Goal: Communication & Community: Ask a question

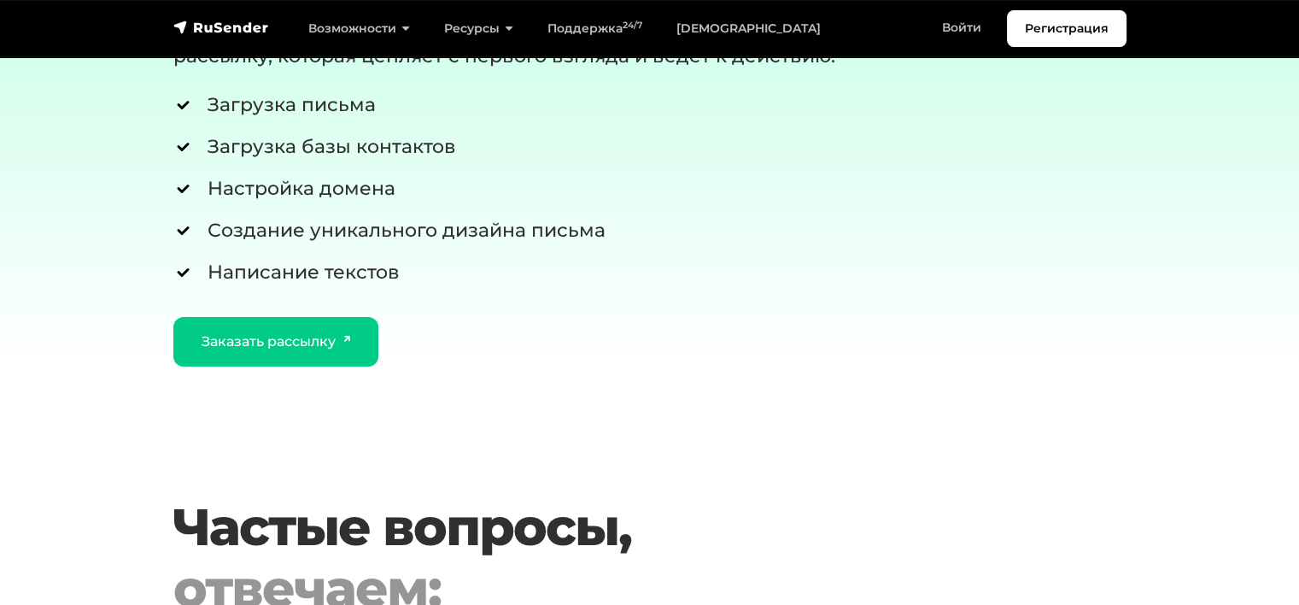
drag, startPoint x: 987, startPoint y: 208, endPoint x: 983, endPoint y: 263, distance: 55.7
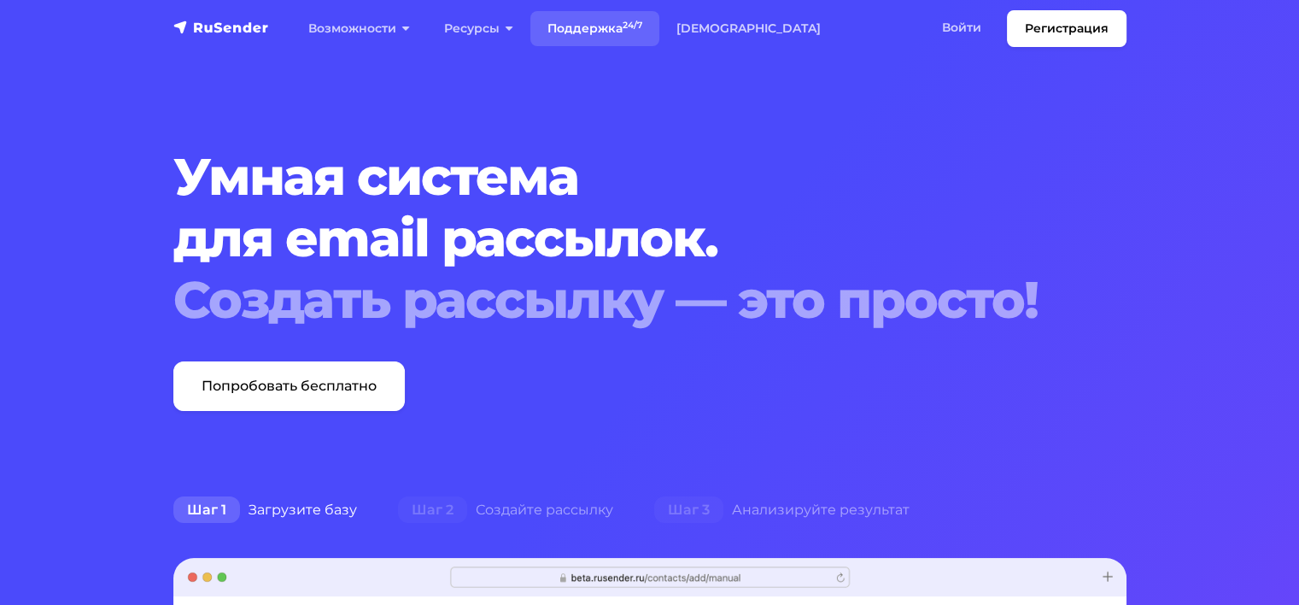
click at [613, 28] on link "Поддержка 24/7" at bounding box center [594, 28] width 129 height 35
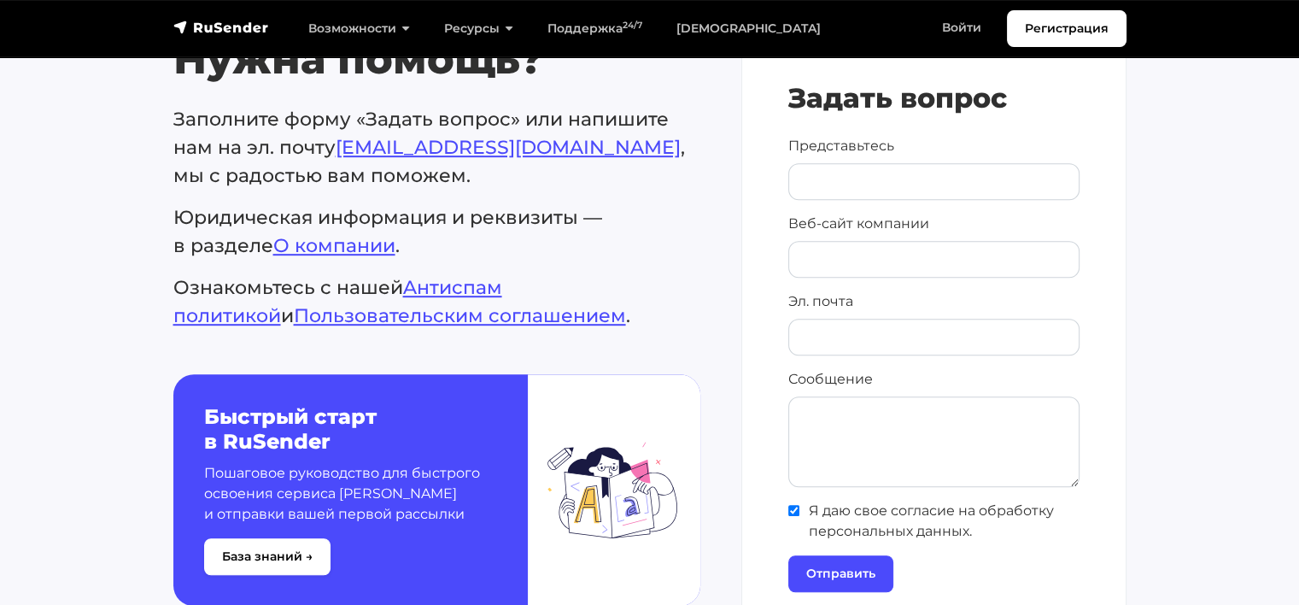
scroll to position [854, 0]
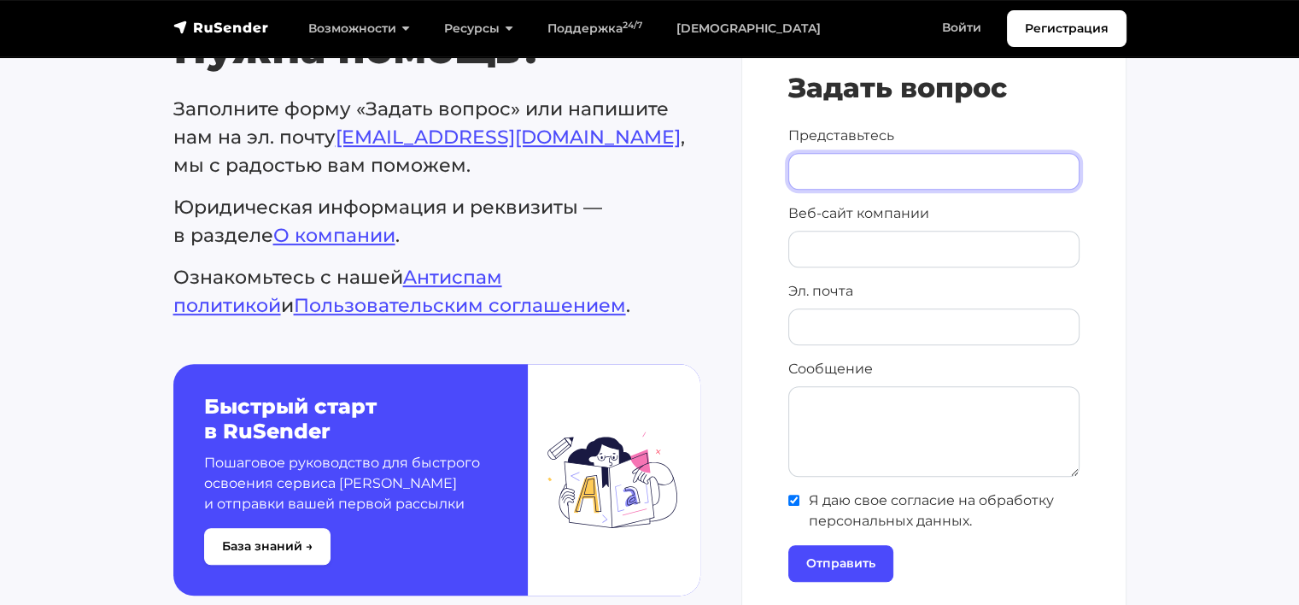
click at [853, 183] on input "Представьтесь" at bounding box center [933, 171] width 291 height 37
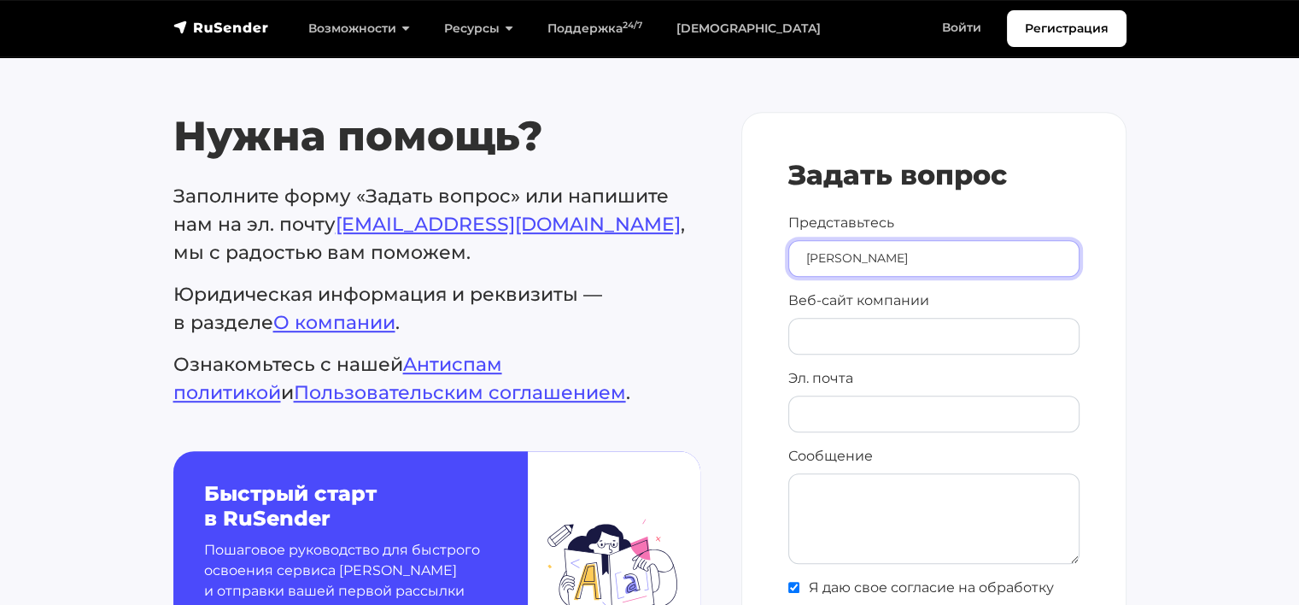
scroll to position [769, 0]
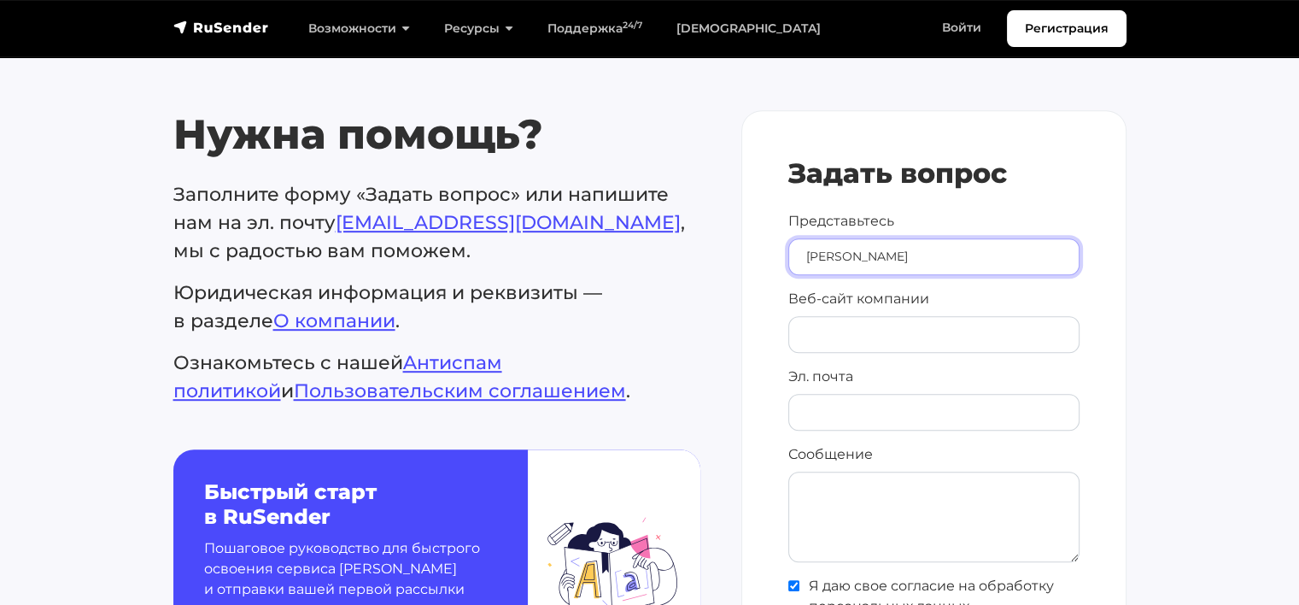
type input "[PERSON_NAME]"
click at [866, 313] on p "Веб-сайт компании" at bounding box center [933, 321] width 291 height 64
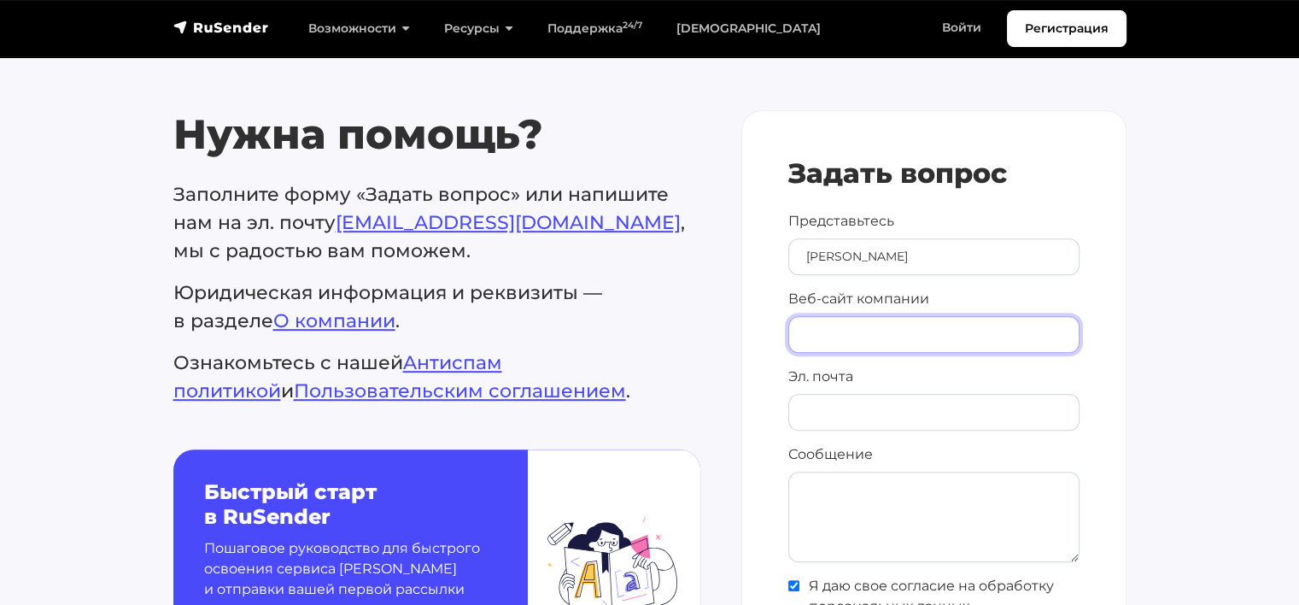
click at [864, 328] on input "Веб-сайт компании" at bounding box center [933, 334] width 291 height 37
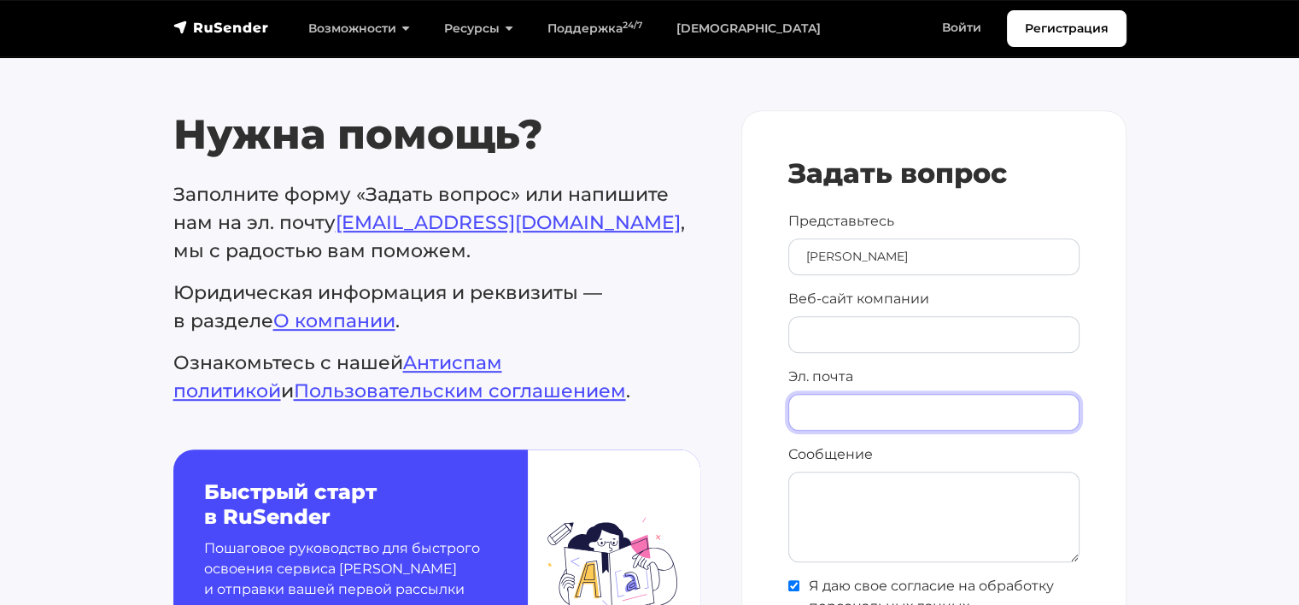
click at [862, 394] on input "Эл. почта" at bounding box center [933, 412] width 291 height 37
paste input "[EMAIL_ADDRESS][DOMAIN_NAME]"
click at [832, 413] on input "[EMAIL_ADDRESS][DOMAIN_NAME]" at bounding box center [933, 412] width 291 height 37
type input "[EMAIL_ADDRESS][DOMAIN_NAME]"
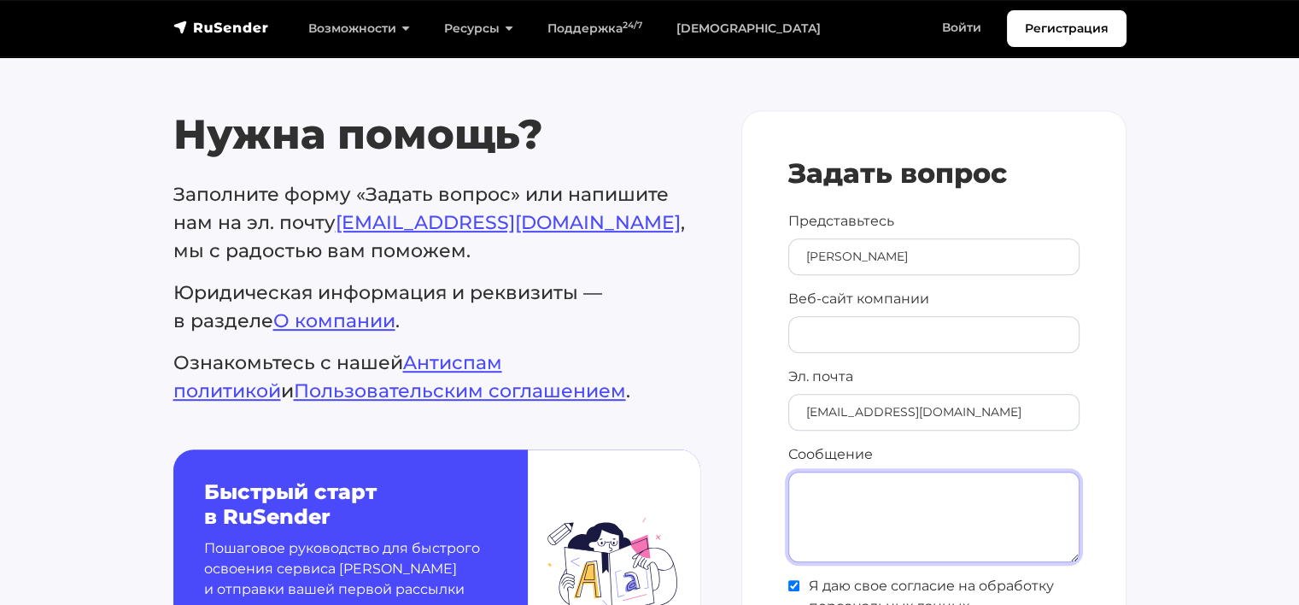
click at [888, 480] on textarea "Сообщение" at bounding box center [933, 516] width 291 height 91
click at [959, 506] on textarea "Добрый день! Планируем зарегистрировать почту для осуществления информационных …" at bounding box center [933, 516] width 291 height 91
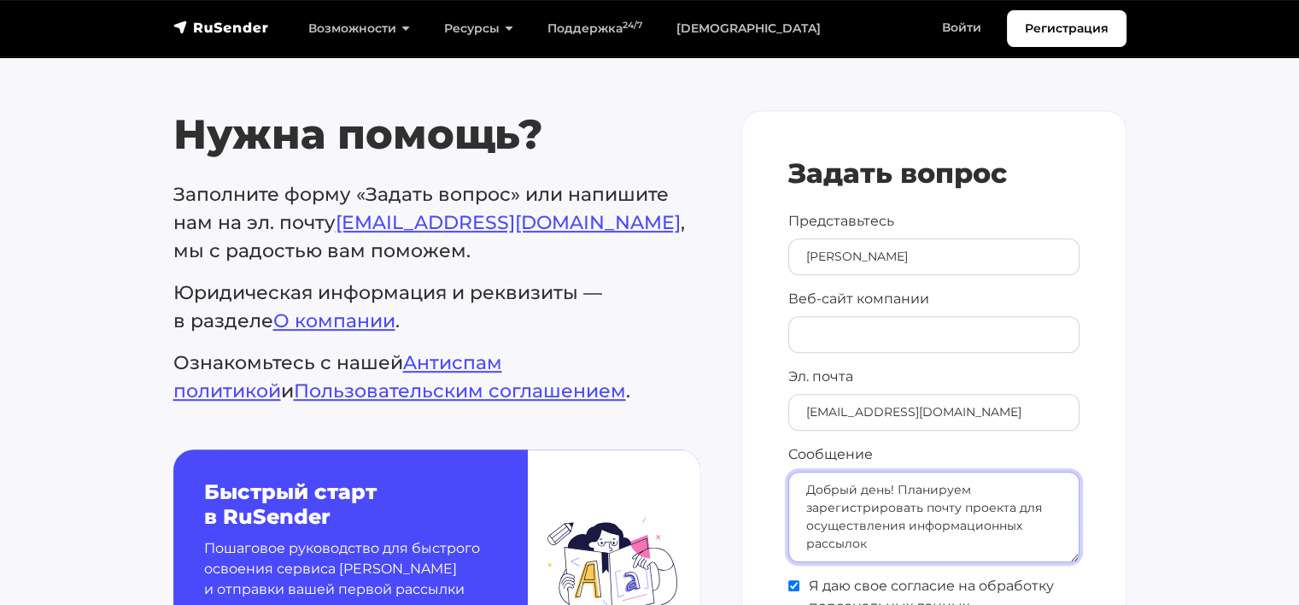
click at [961, 541] on textarea "Добрый день! Планируем зарегистрировать почту проекта для осуществления информа…" at bounding box center [933, 516] width 291 height 91
drag, startPoint x: 895, startPoint y: 500, endPoint x: 1044, endPoint y: 501, distance: 148.6
click at [1044, 501] on textarea "Добрый день! Планируем зарегистрировать почту проекта для осуществления информа…" at bounding box center [933, 516] width 291 height 91
click at [885, 521] on textarea "Добрый день! Планируем зарегистрировать почту проекта для осуществления информа…" at bounding box center [933, 516] width 291 height 91
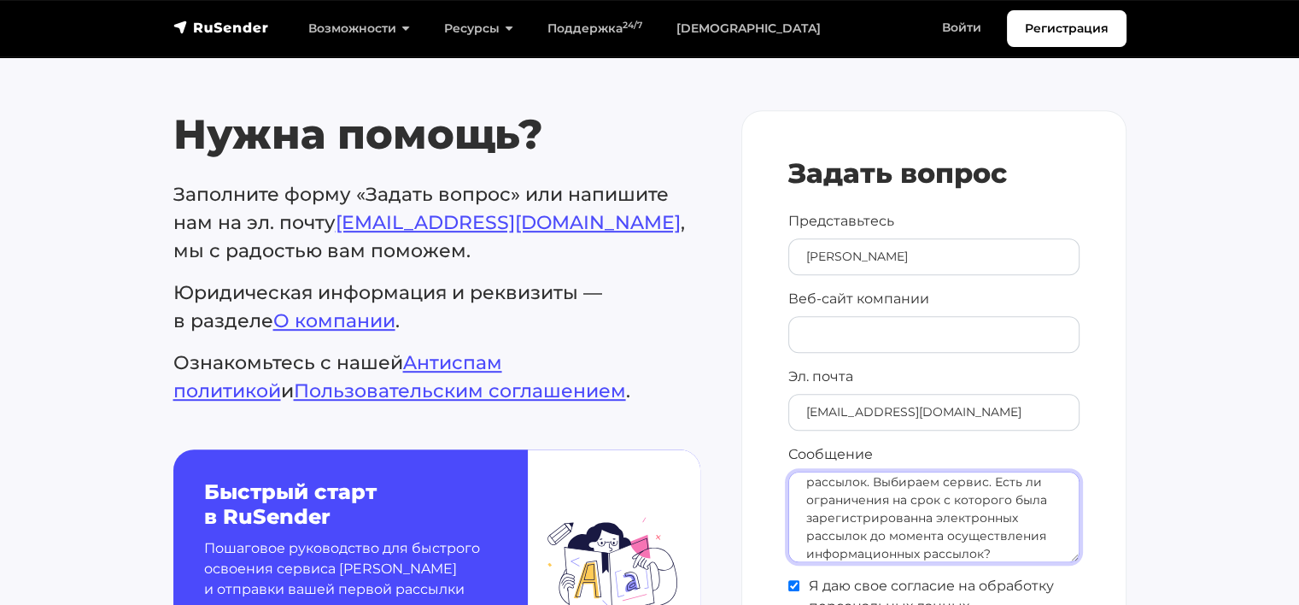
drag, startPoint x: 885, startPoint y: 521, endPoint x: 900, endPoint y: 500, distance: 25.6
click at [900, 500] on textarea "Добрый день! Планируем зарегистрировать почту проекта для осуществления информа…" at bounding box center [933, 516] width 291 height 91
click at [820, 532] on textarea "Добрый день! Планируем зарегистрировать почту проекта для осуществления информа…" at bounding box center [933, 516] width 291 height 91
drag, startPoint x: 820, startPoint y: 532, endPoint x: 911, endPoint y: 536, distance: 91.5
click at [911, 536] on textarea "Добрый день! Планируем зарегистрировать почту проекта для осуществления информа…" at bounding box center [933, 516] width 291 height 91
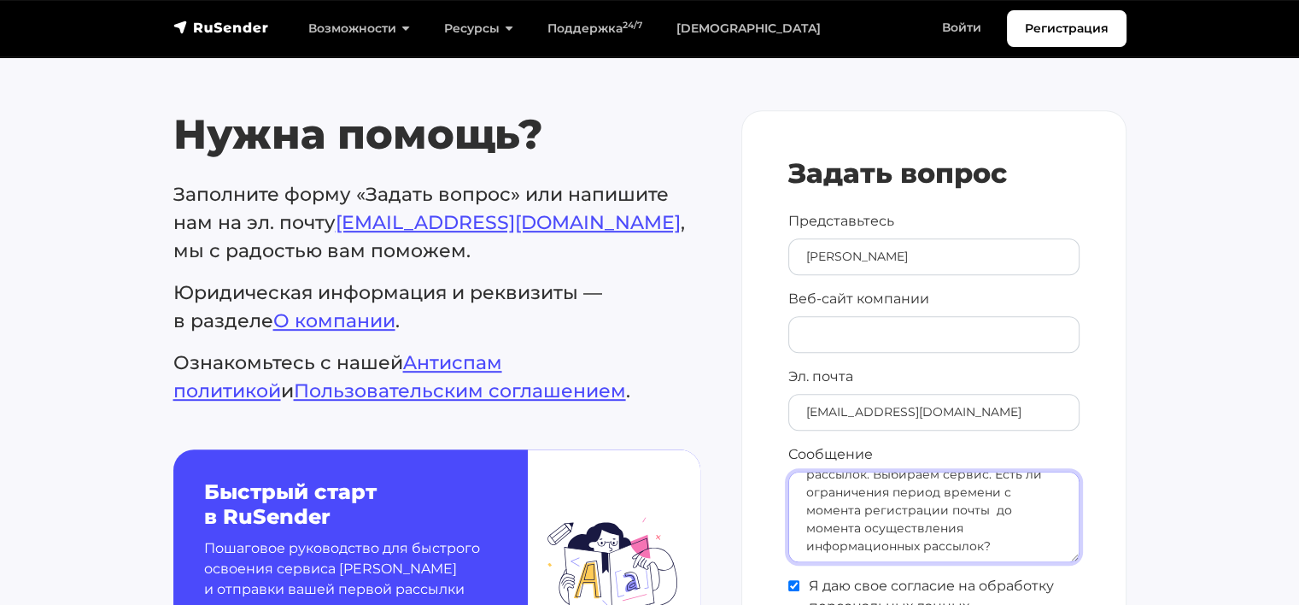
scroll to position [72, 0]
click at [1001, 545] on textarea "Добрый день! Планируем зарегистрировать почту проекта для осуществления информа…" at bounding box center [933, 516] width 291 height 91
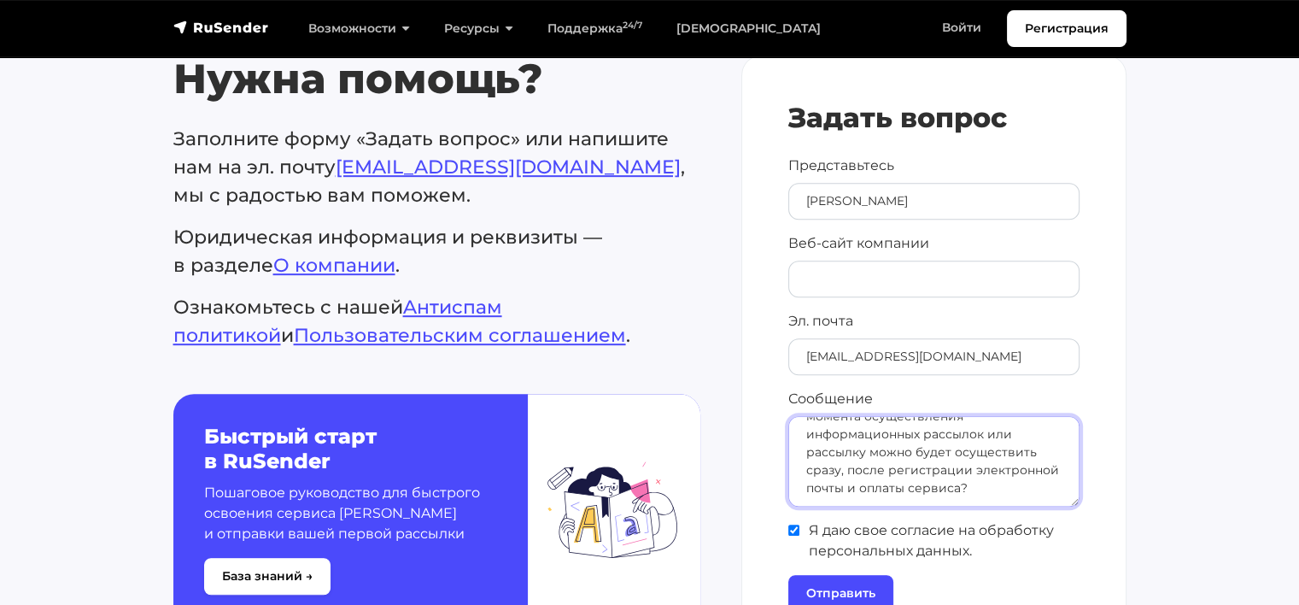
scroll to position [854, 0]
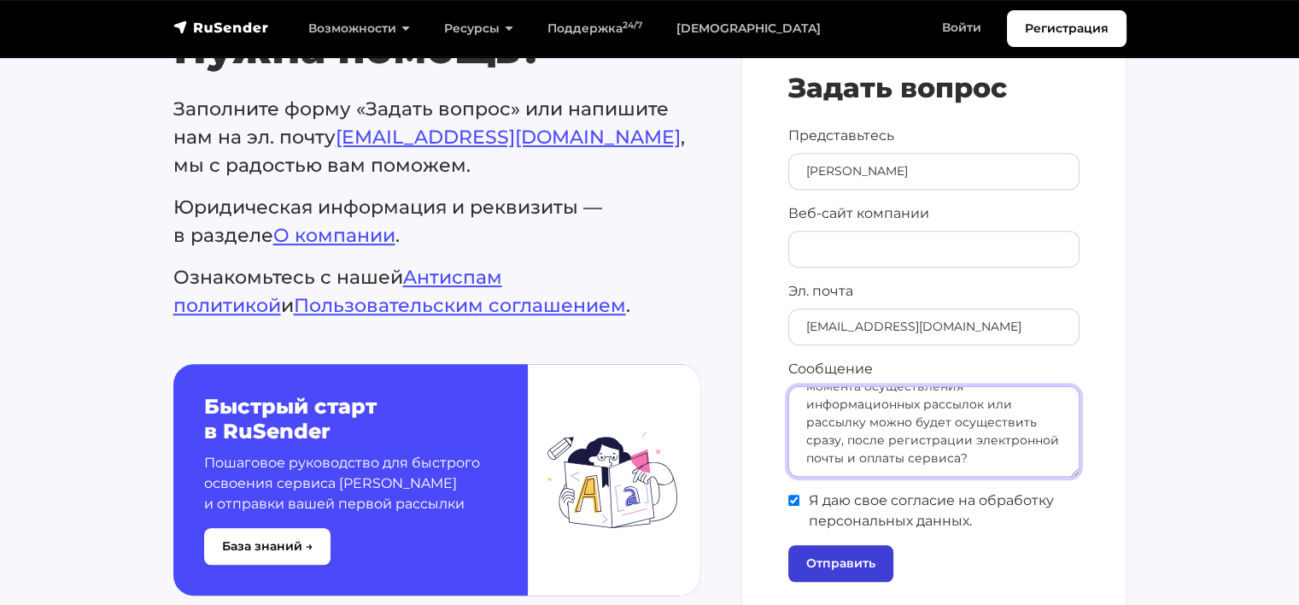
type textarea "Добрый день! Планируем зарегистрировать почту проекта для осуществления информа…"
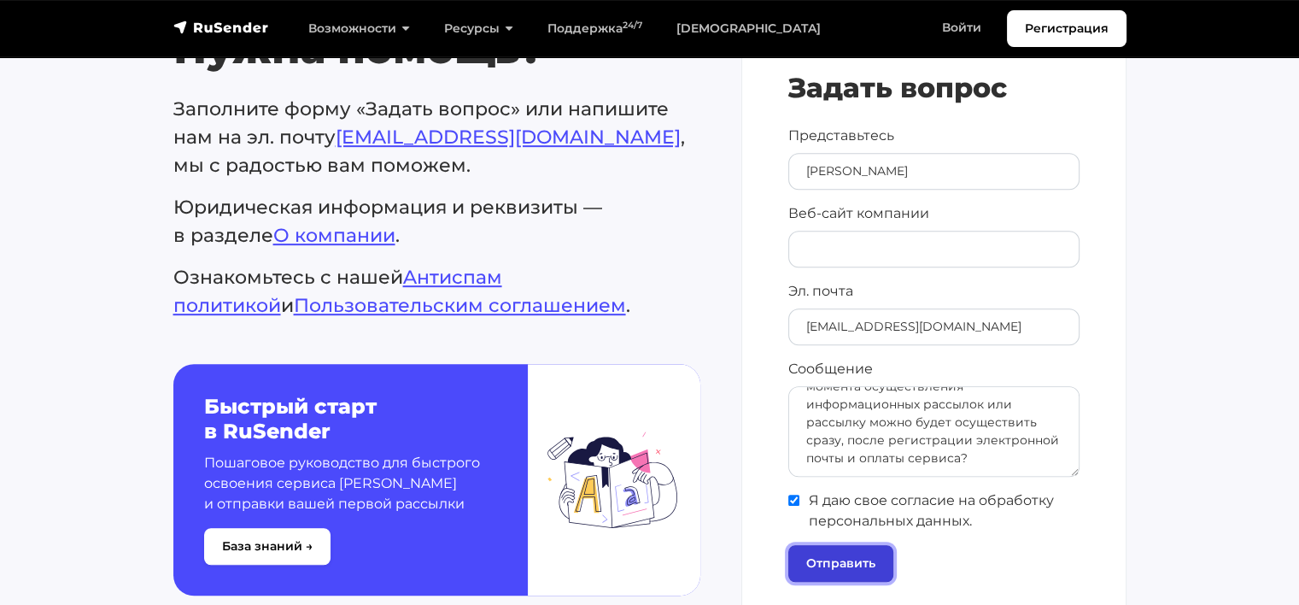
click at [845, 561] on input "Отправить" at bounding box center [840, 563] width 105 height 37
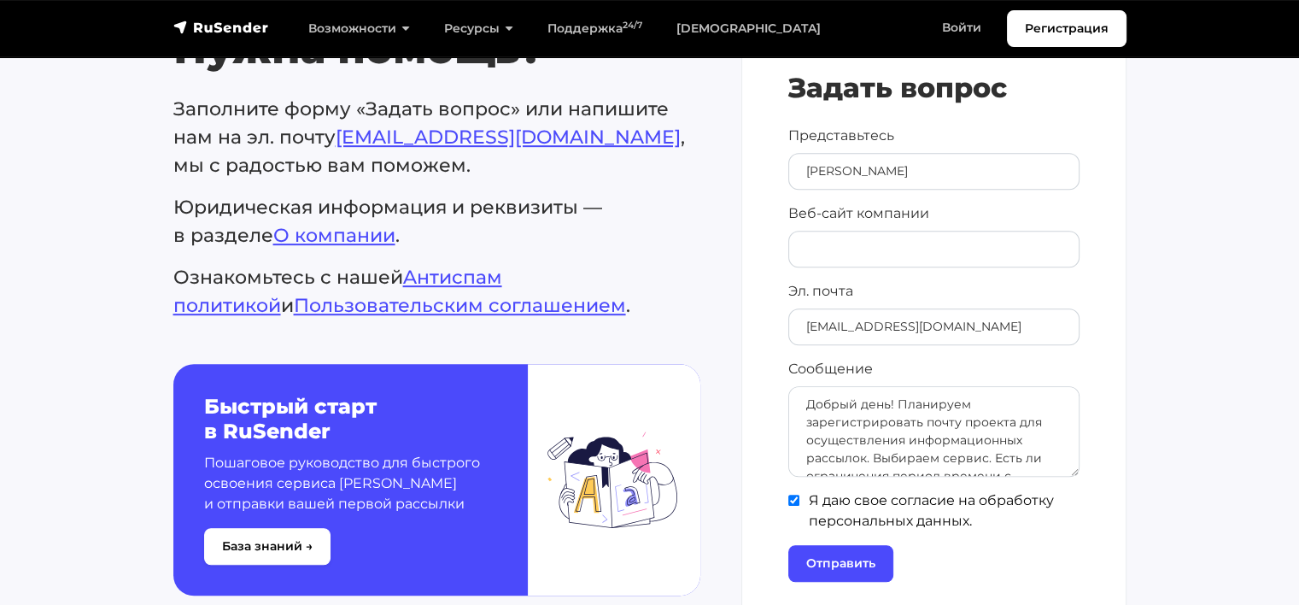
click at [979, 499] on span "Я даю свое согласие на обработку персональных данных." at bounding box center [933, 510] width 291 height 41
click at [799, 499] on input"] "Я даю свое согласие на обработку персональных данных." at bounding box center [793, 499] width 11 height 11
checkbox input"] "true"
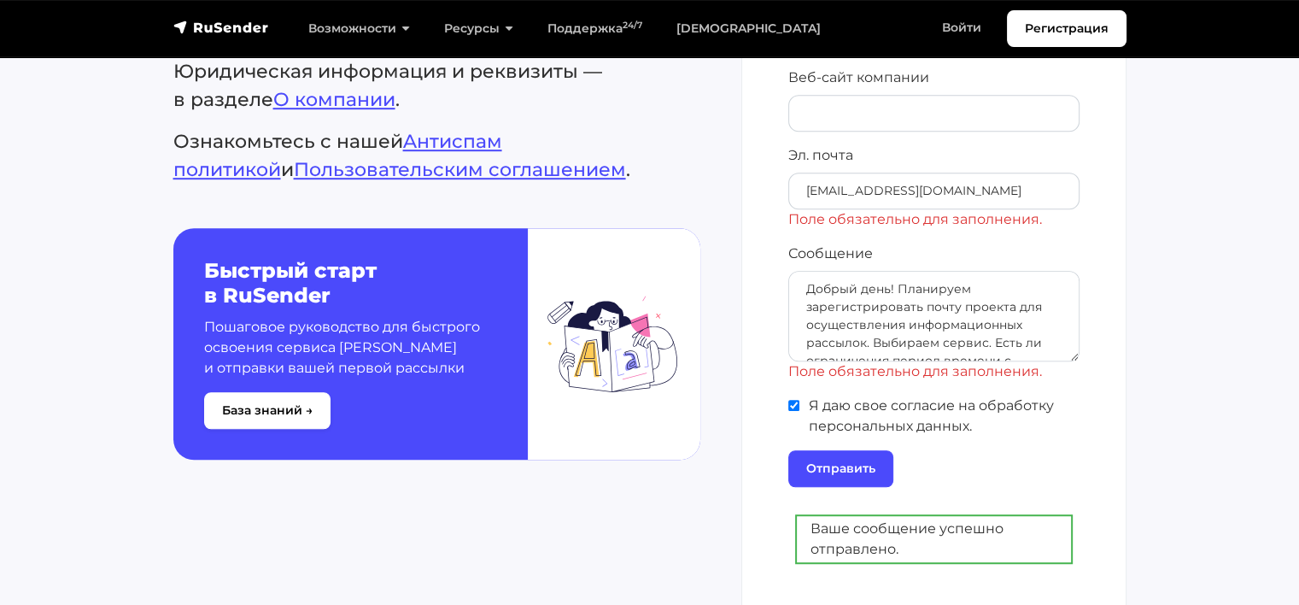
scroll to position [1025, 0]
